Goal: Information Seeking & Learning: Find specific fact

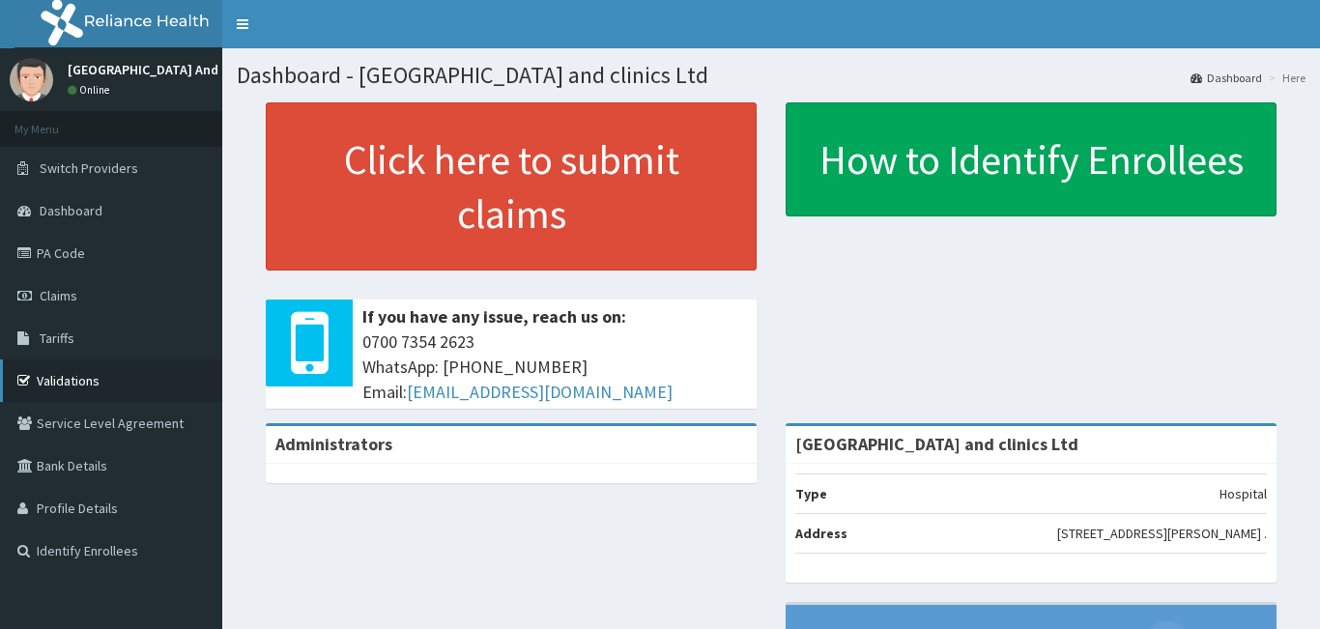
click at [93, 371] on link "Validations" at bounding box center [111, 380] width 222 height 43
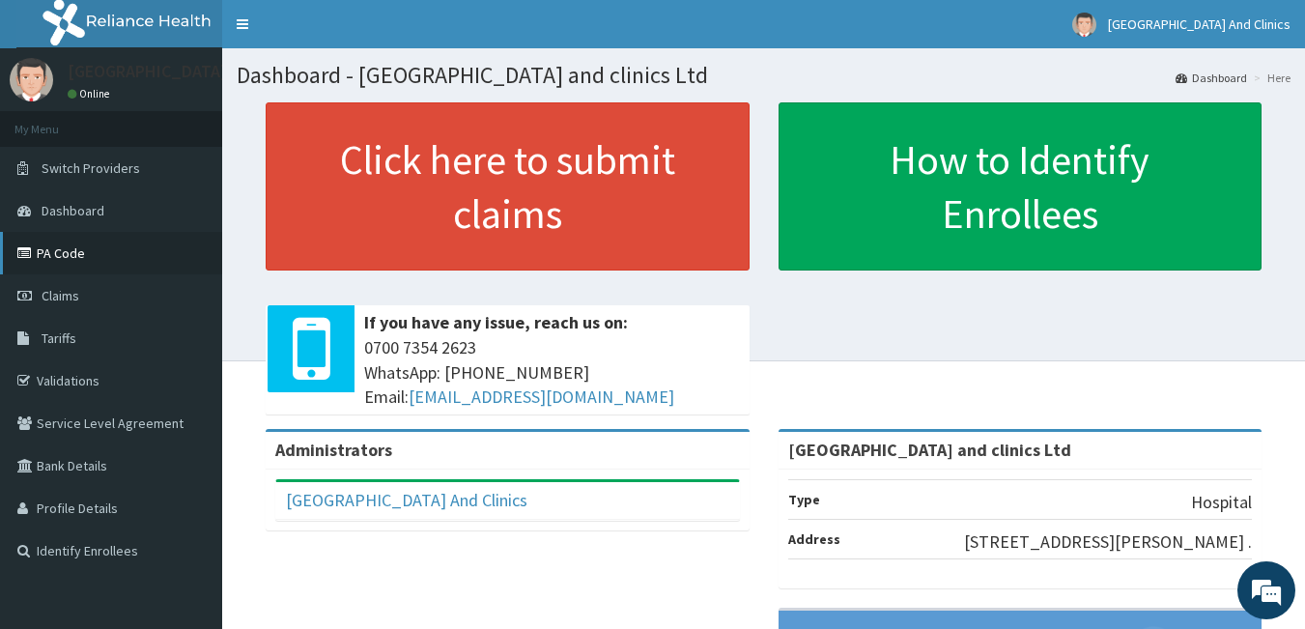
click at [78, 247] on link "PA Code" at bounding box center [111, 253] width 222 height 43
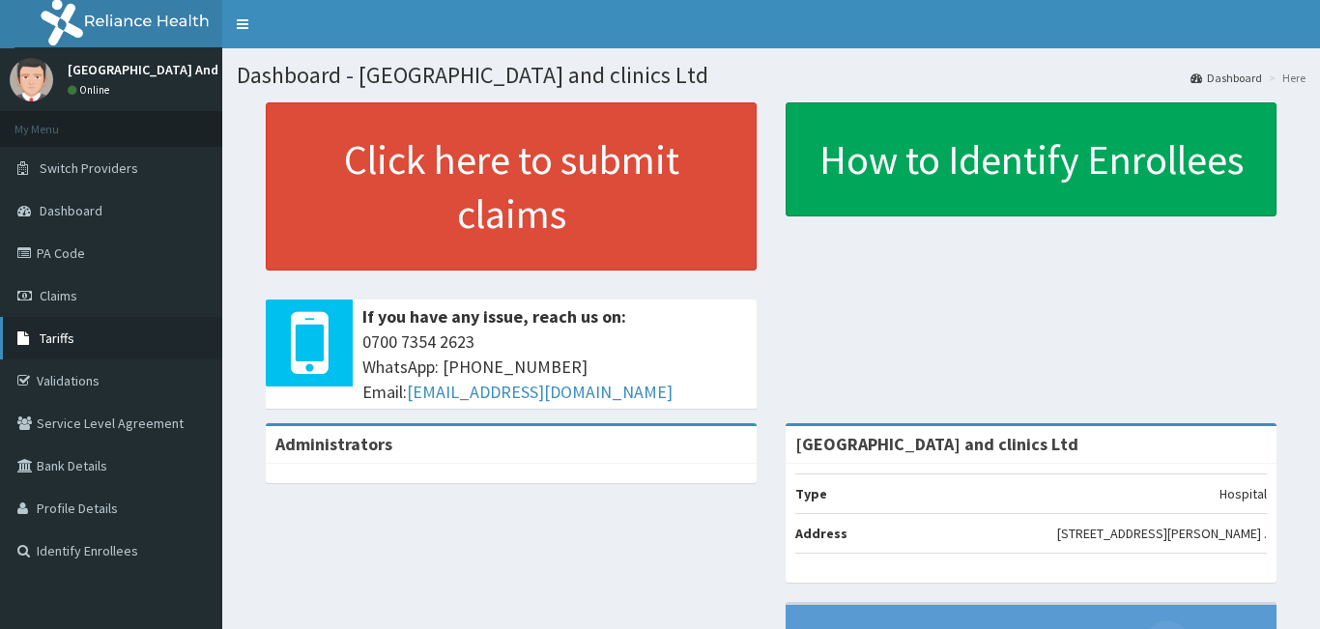
click at [48, 348] on link "Tariffs" at bounding box center [111, 338] width 222 height 43
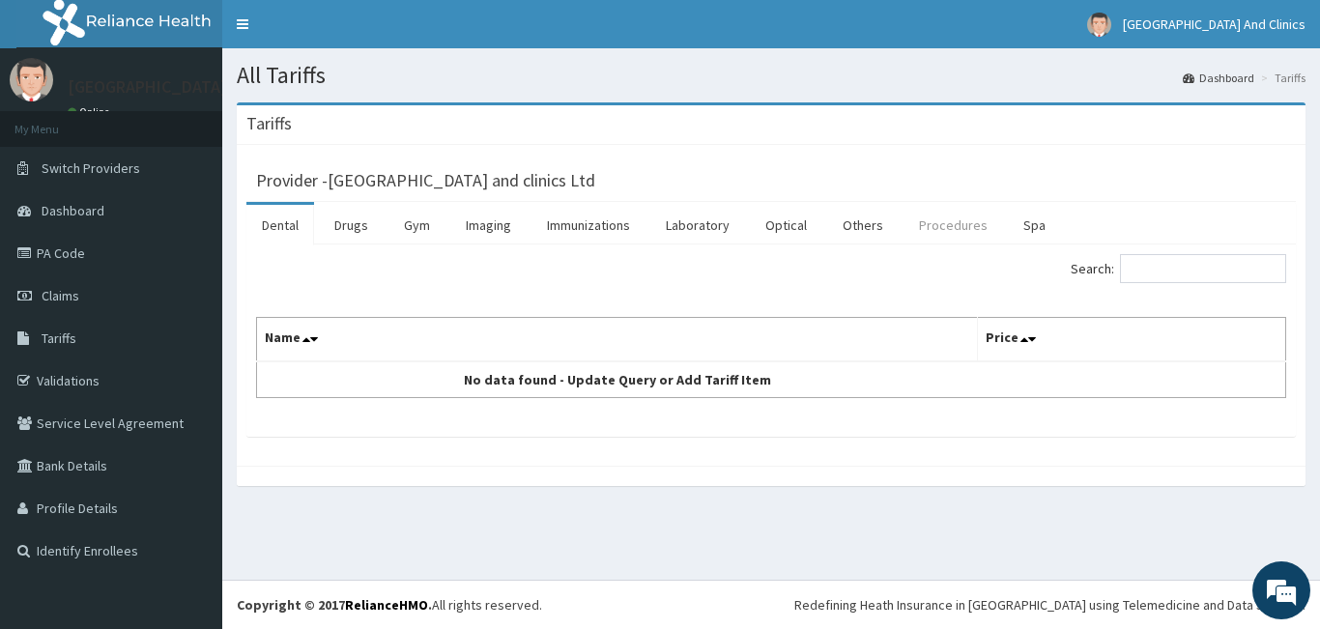
click at [927, 222] on link "Procedures" at bounding box center [952, 225] width 99 height 41
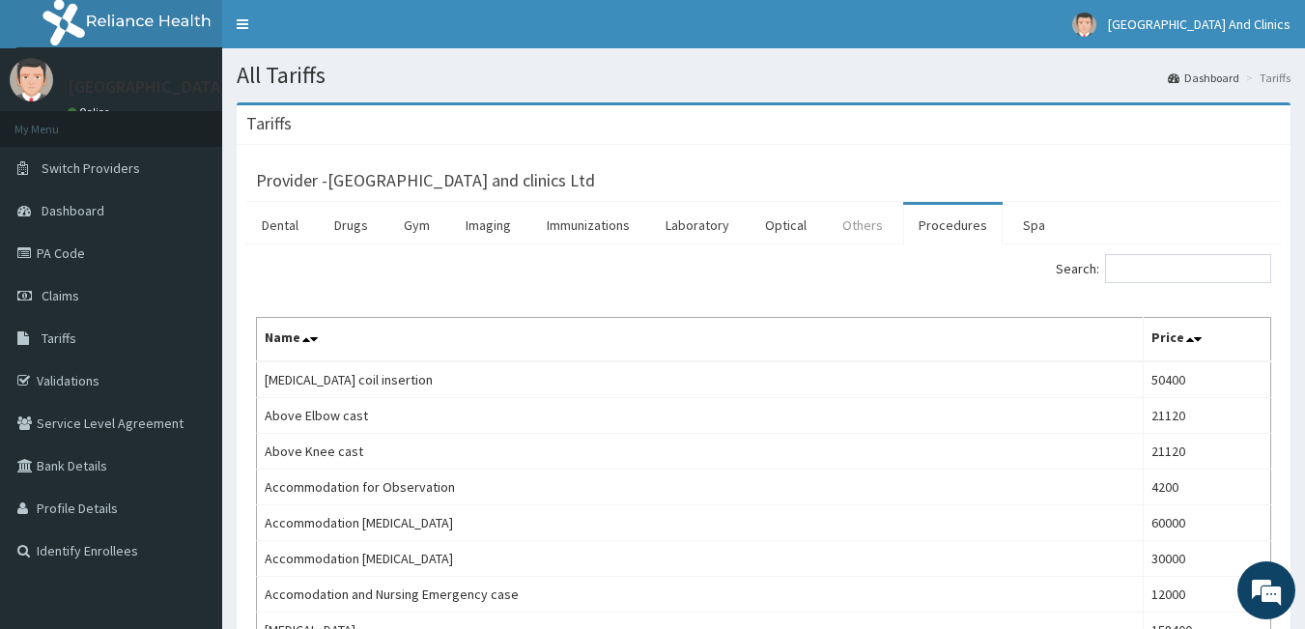
click at [862, 226] on link "Others" at bounding box center [862, 225] width 71 height 41
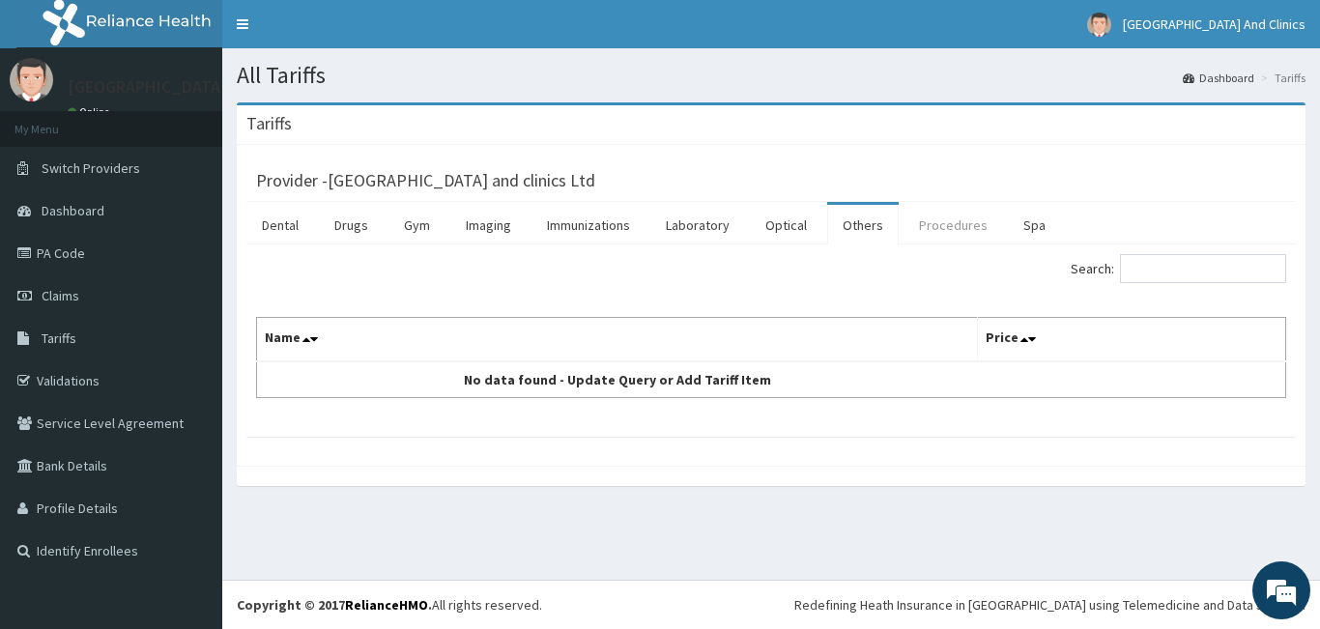
click at [944, 220] on link "Procedures" at bounding box center [952, 225] width 99 height 41
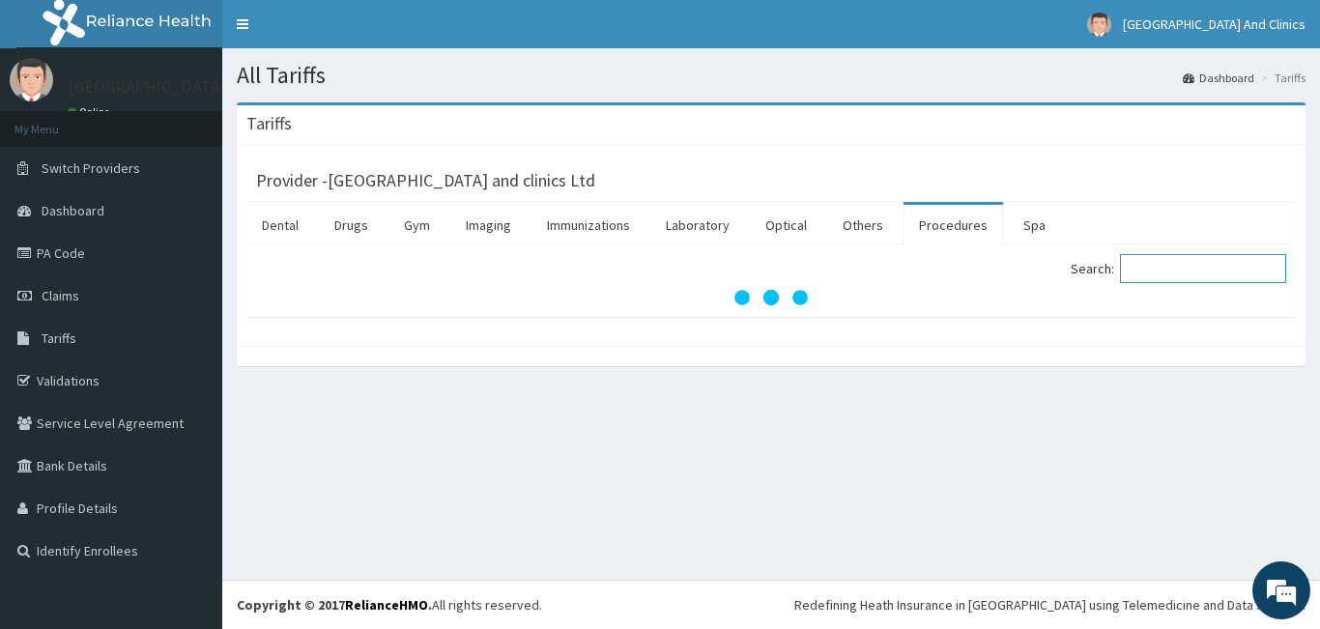
click at [1160, 261] on input "Search:" at bounding box center [1203, 268] width 166 height 29
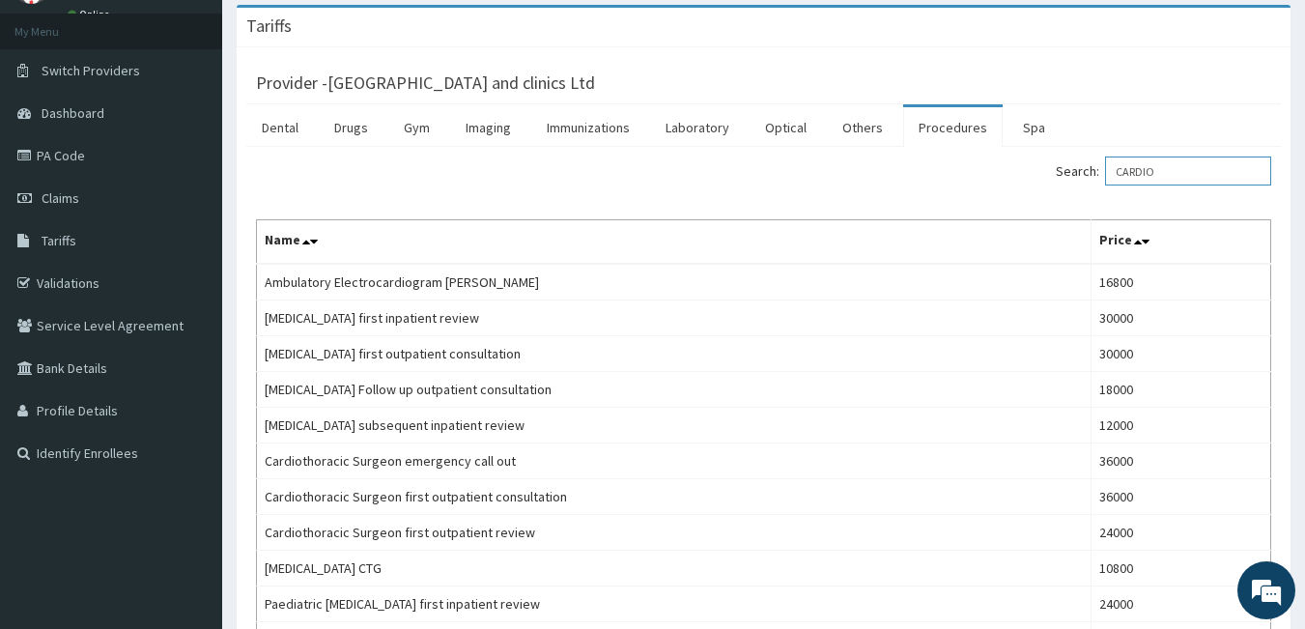
scroll to position [97, 0]
type input "CARDIO"
